Goal: Information Seeking & Learning: Learn about a topic

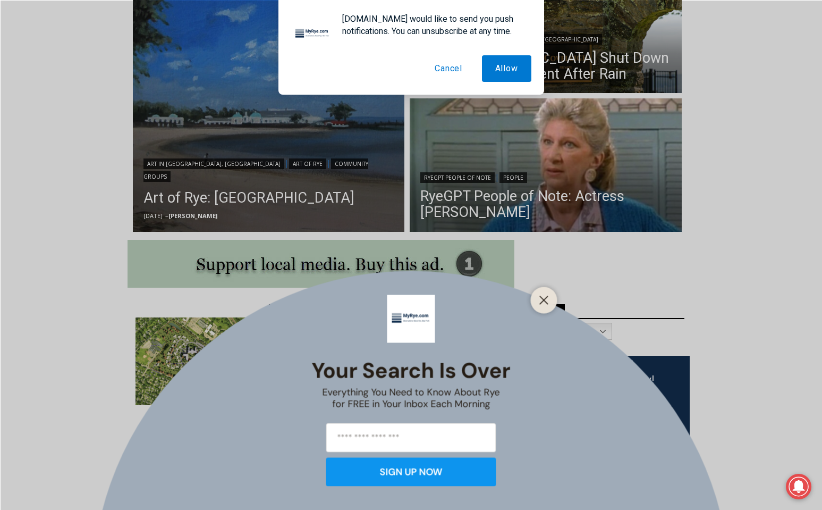
scroll to position [336, 0]
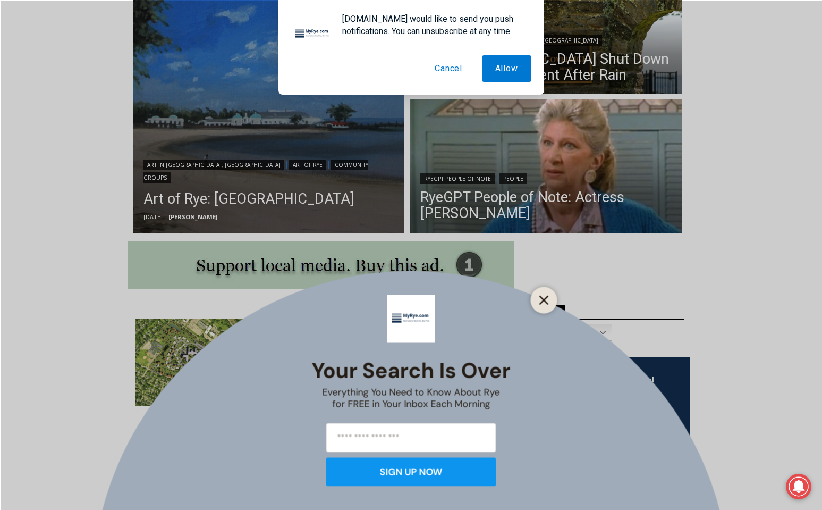
click at [544, 297] on icon "Close" at bounding box center [545, 300] width 10 height 10
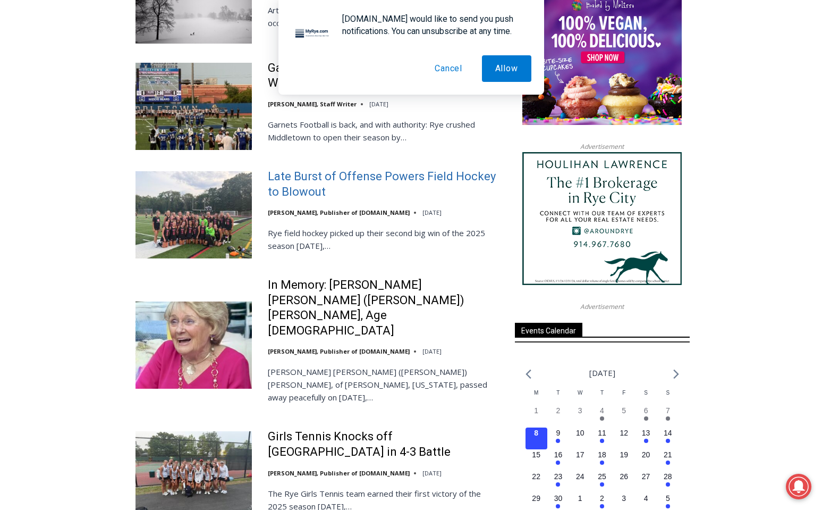
scroll to position [1210, 0]
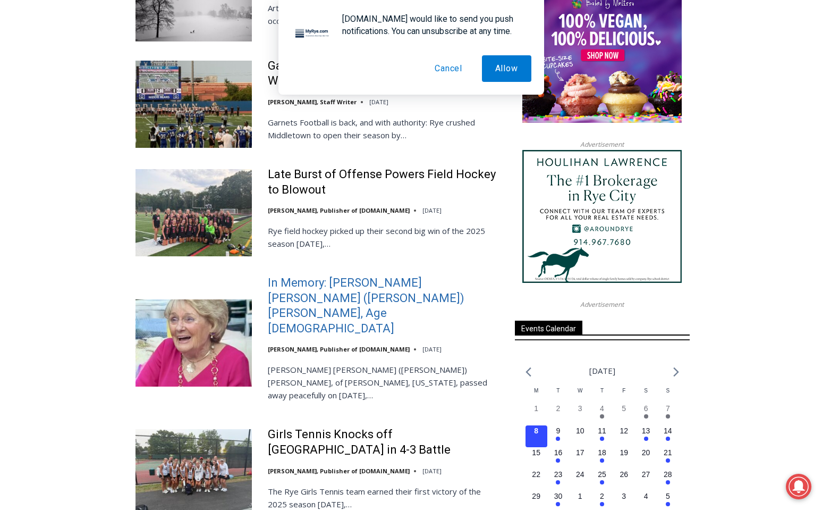
click at [353, 275] on link "In Memory: Maureen Catherine (Devlin) Koecheler, Age 83" at bounding box center [384, 305] width 233 height 61
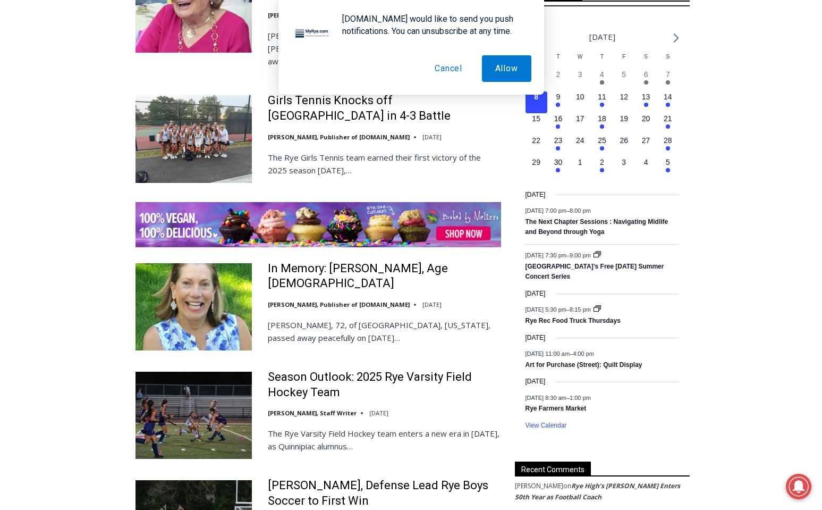
scroll to position [1553, 0]
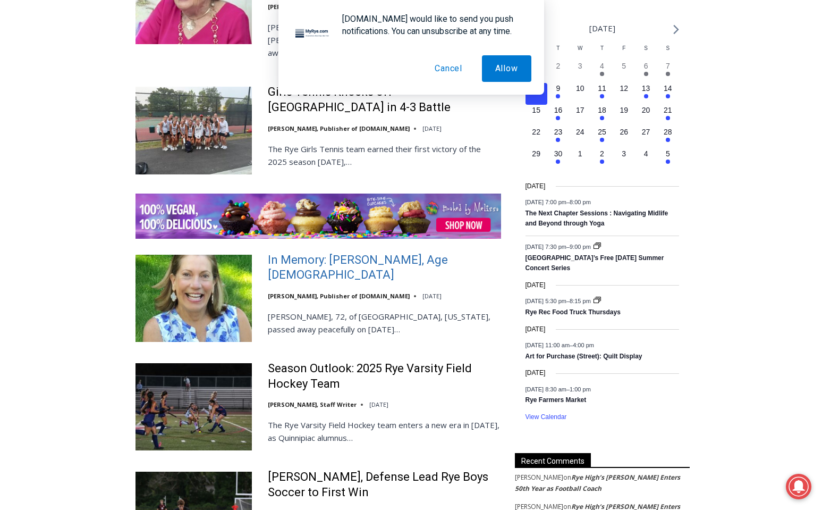
click at [372, 253] on link "In Memory: [PERSON_NAME], Age [DEMOGRAPHIC_DATA]" at bounding box center [384, 268] width 233 height 30
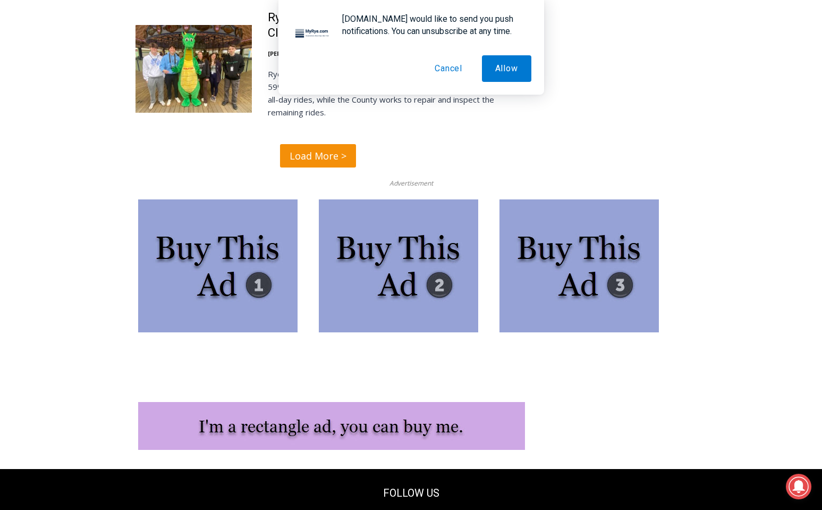
scroll to position [2750, 0]
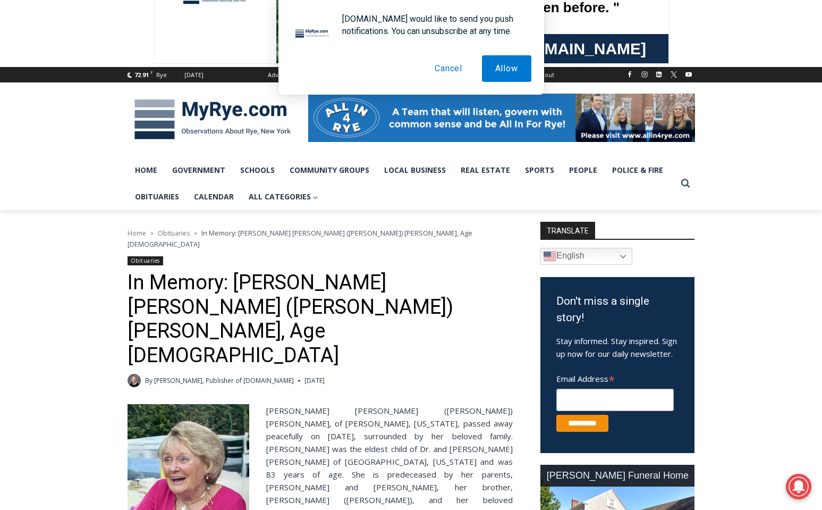
scroll to position [236, 0]
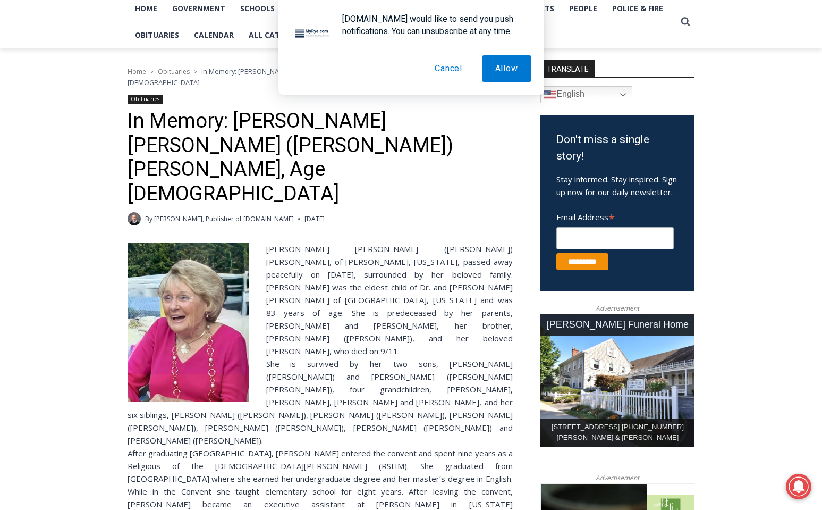
click at [452, 62] on button "Cancel" at bounding box center [449, 68] width 54 height 27
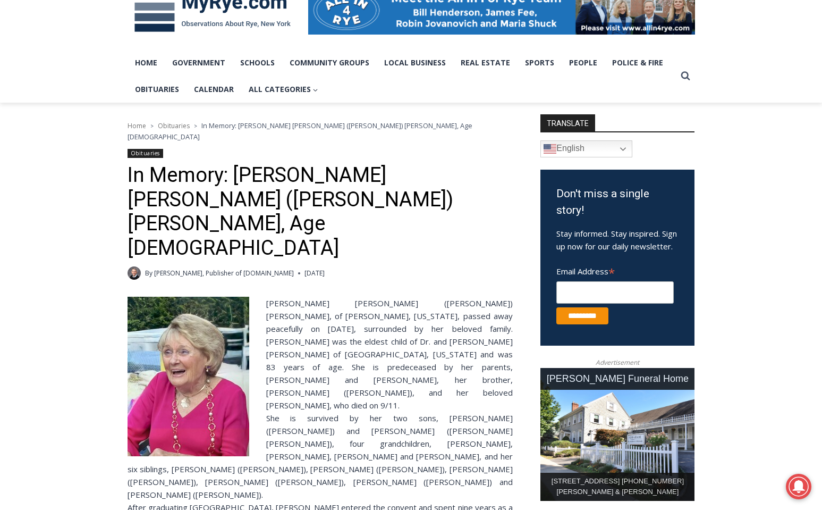
scroll to position [179, 0]
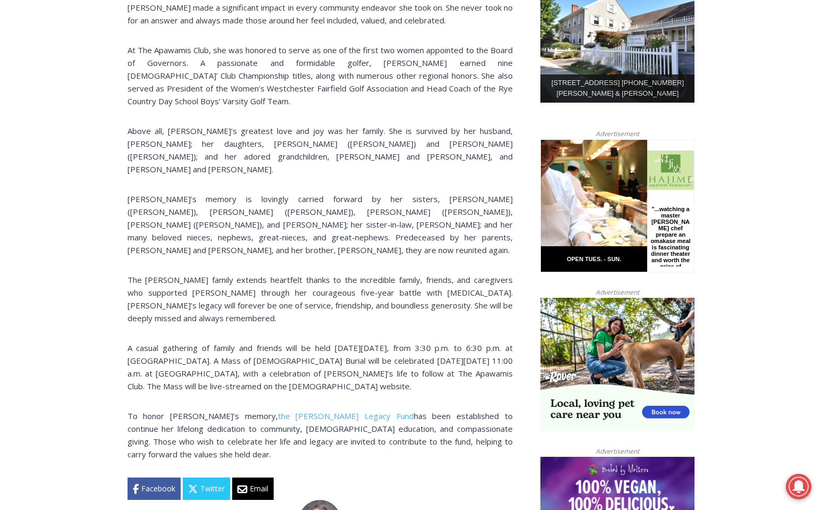
scroll to position [580, 0]
